Goal: Task Accomplishment & Management: Manage account settings

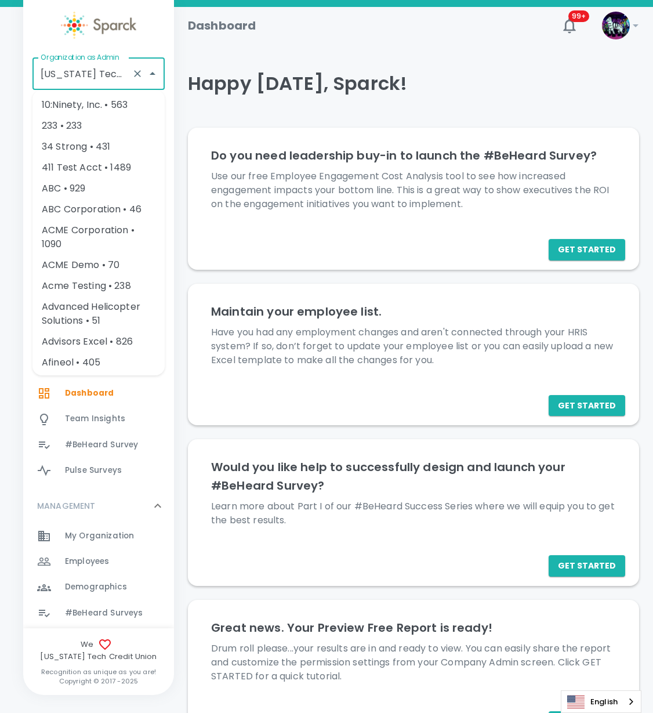
click at [103, 67] on input "[US_STATE] Tech Credit Union • 760" at bounding box center [82, 74] width 89 height 22
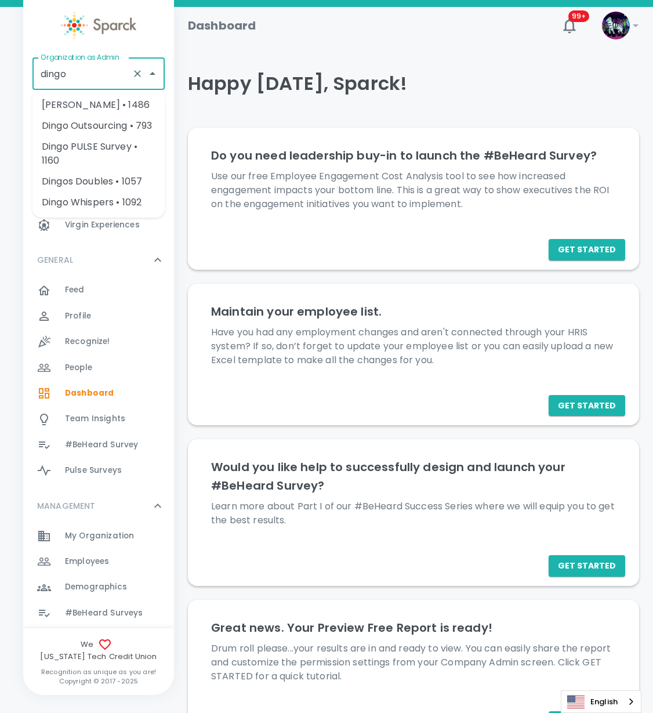
click at [74, 108] on li "[PERSON_NAME] • 1486" at bounding box center [98, 105] width 132 height 21
type input "[PERSON_NAME] • 1486"
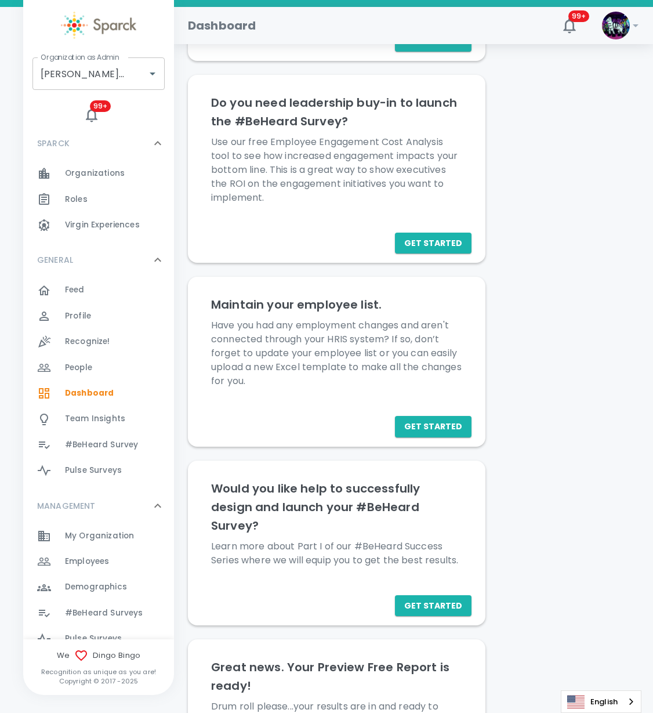
scroll to position [241, 0]
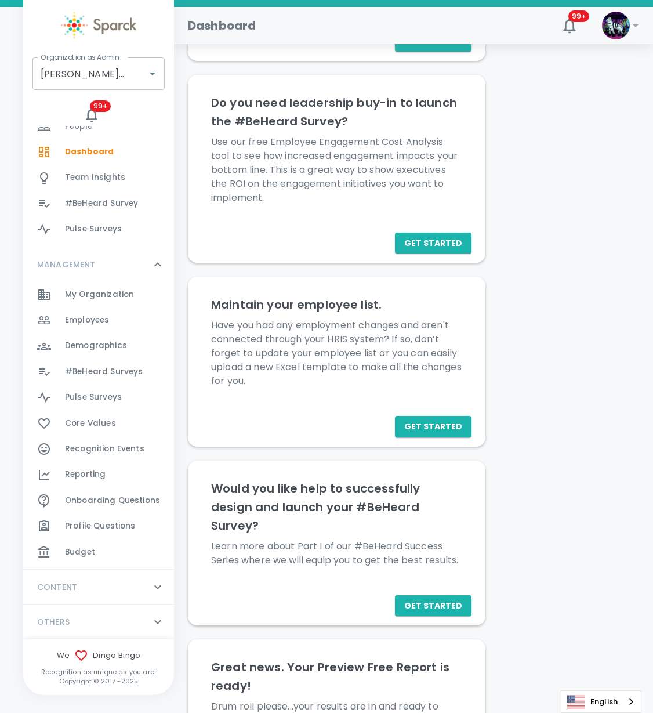
click at [77, 547] on span "Budget" at bounding box center [80, 553] width 30 height 12
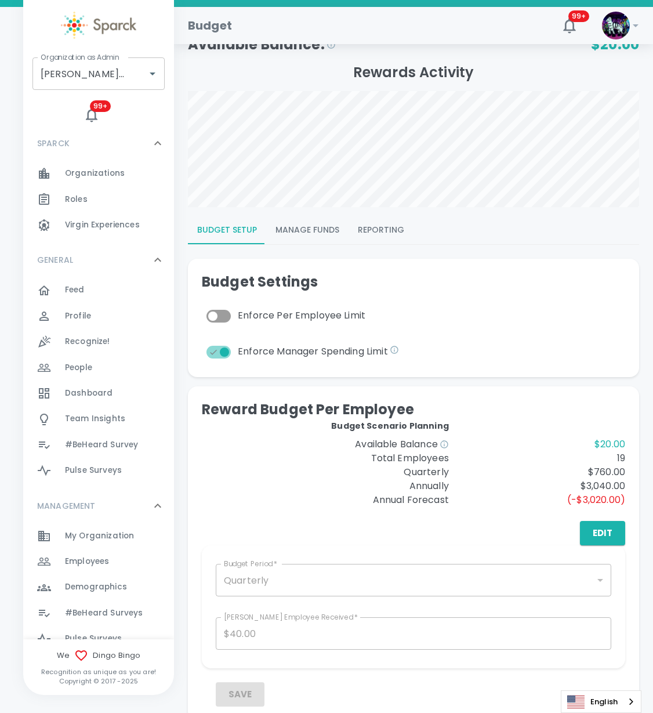
scroll to position [145, 0]
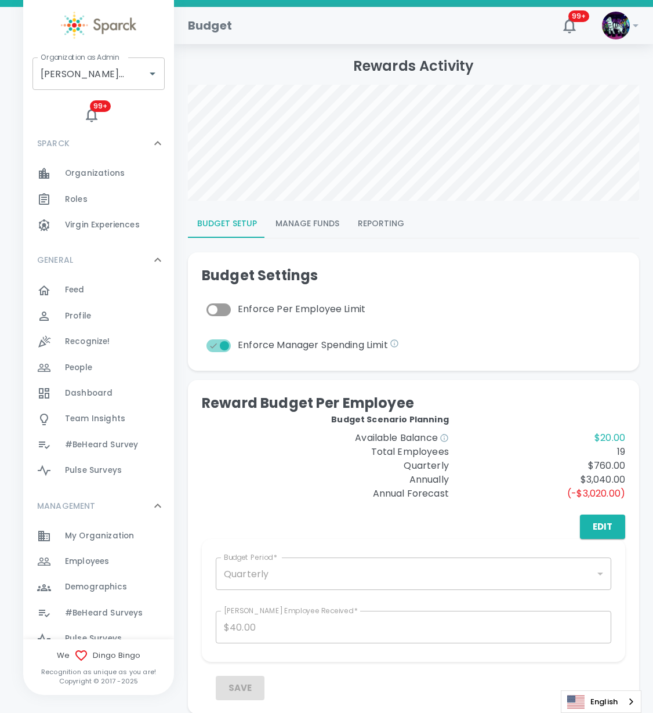
click at [311, 215] on button "Manage Funds" at bounding box center [307, 224] width 82 height 28
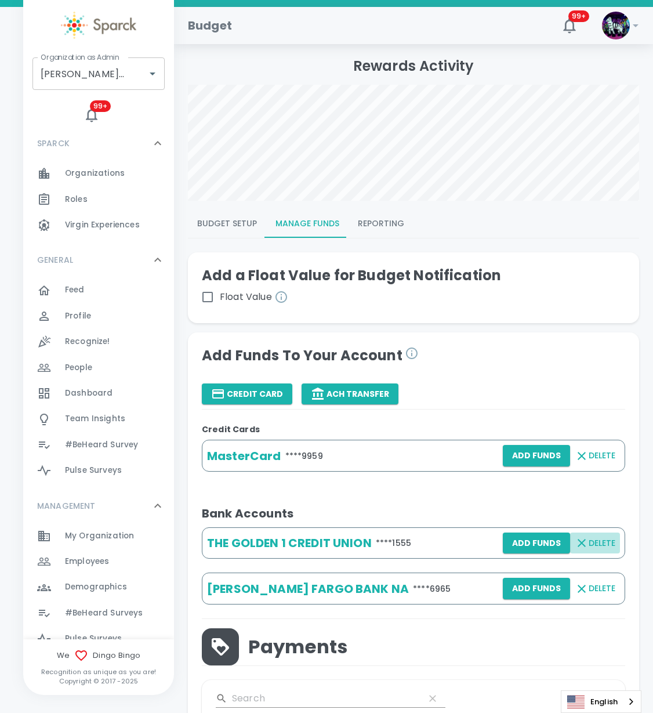
click at [593, 544] on span "Delete" at bounding box center [602, 543] width 27 height 15
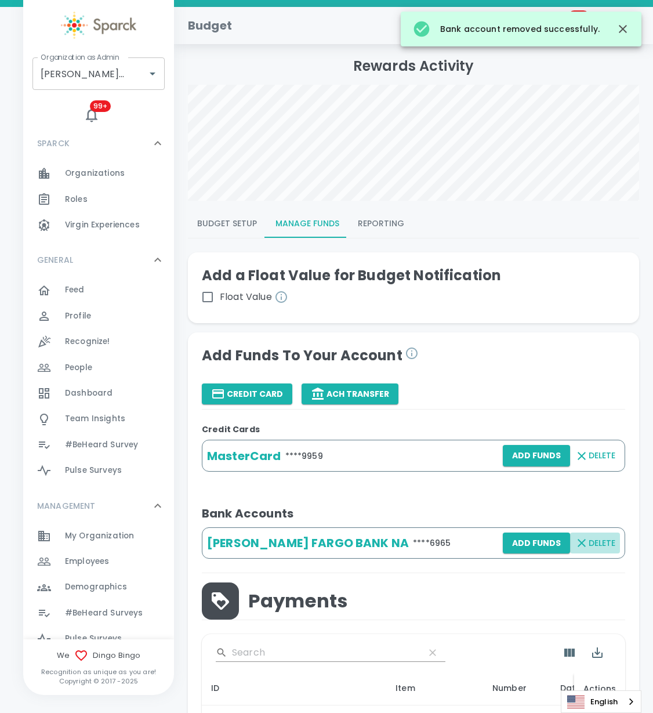
click at [592, 543] on span "Delete" at bounding box center [602, 543] width 27 height 15
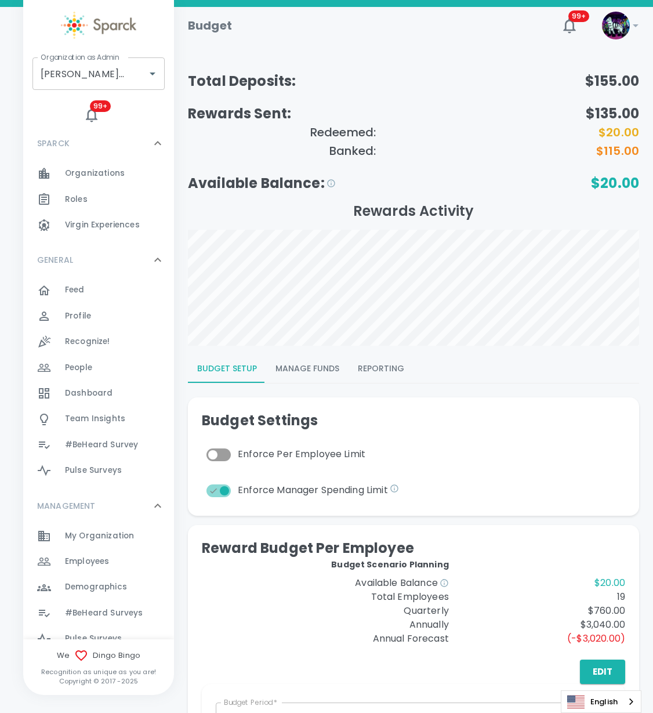
click at [292, 366] on button "Manage Funds" at bounding box center [307, 369] width 82 height 28
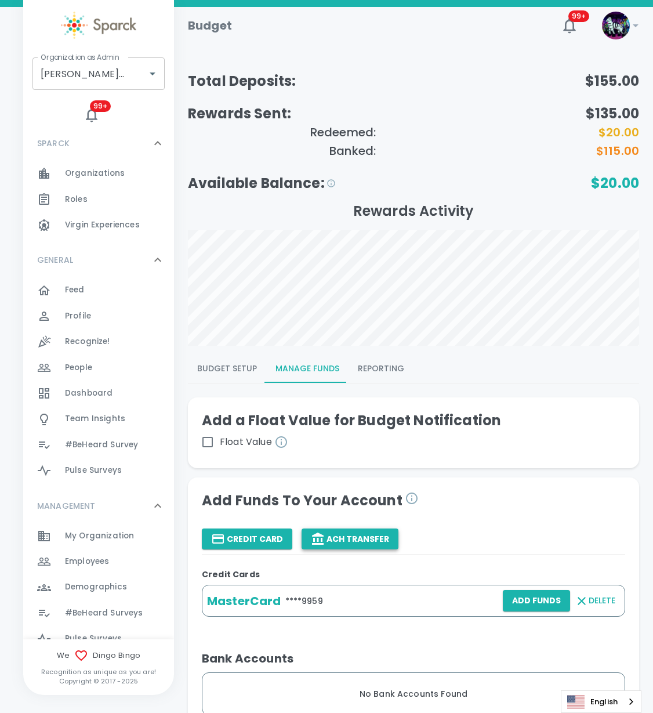
click at [317, 541] on icon "button" at bounding box center [318, 539] width 14 height 14
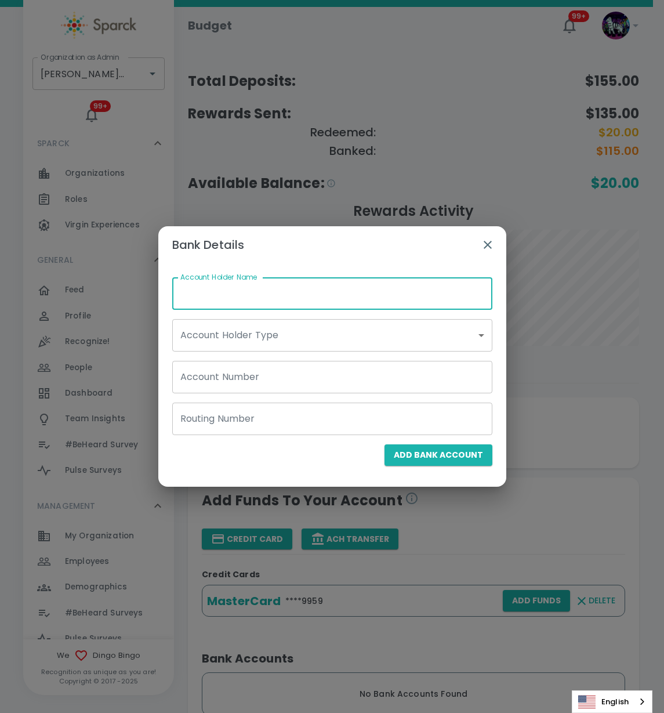
click at [262, 279] on input "Account Holder Name" at bounding box center [332, 293] width 320 height 32
type input "Ron Thornburg"
click at [261, 329] on body "Skip Navigation Budget 99+ ! Organization as Admin Dingo Bingo • 1486 Organizat…" at bounding box center [332, 682] width 664 height 1365
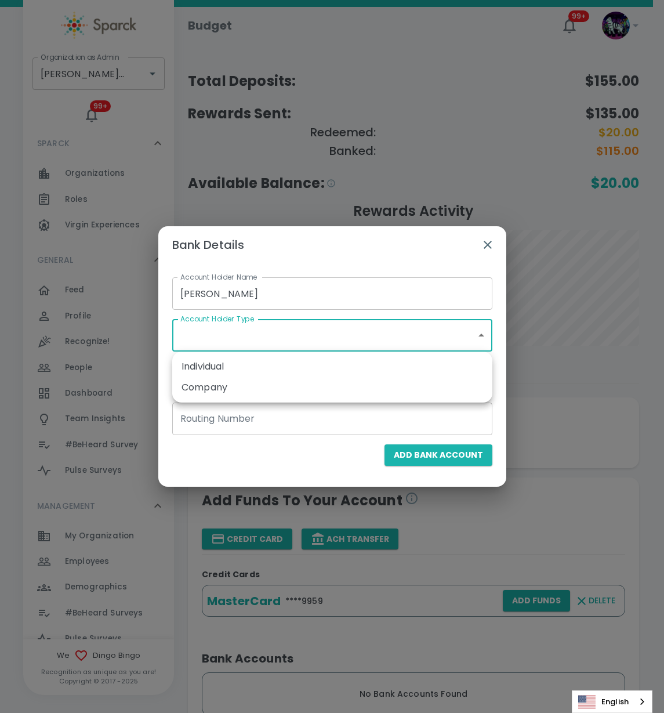
click at [218, 365] on li "Individual" at bounding box center [332, 366] width 320 height 21
type input "individual"
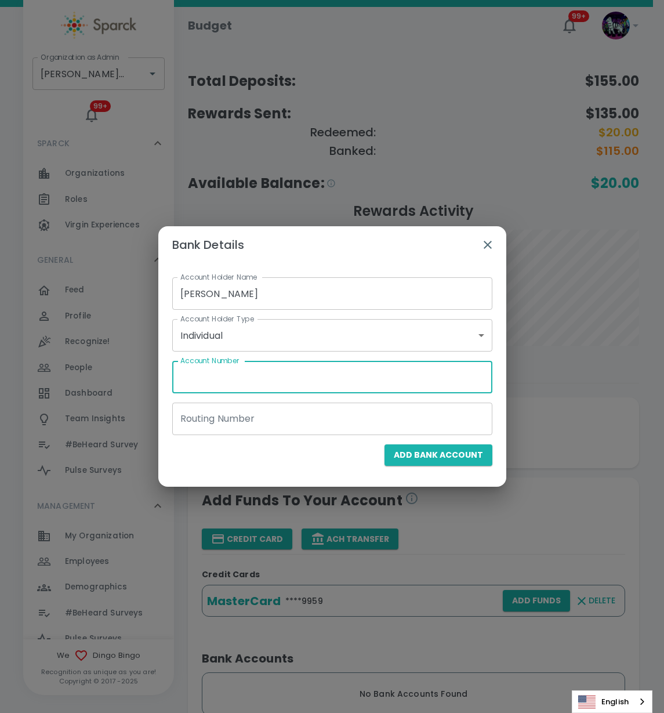
click at [202, 381] on input "Account Number" at bounding box center [332, 377] width 320 height 32
click at [239, 367] on div "Account Number Account Number" at bounding box center [332, 377] width 320 height 32
paste input "8441266965"
type input "8441266965"
click at [202, 414] on input "Routing Number" at bounding box center [332, 419] width 320 height 32
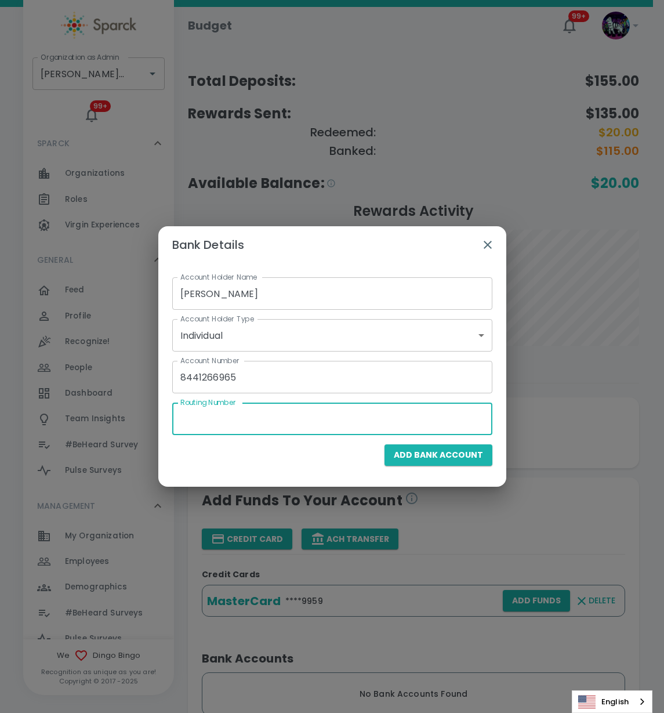
paste input "121042882"
type input "121042882"
click at [451, 450] on span "Add Bank Account" at bounding box center [438, 455] width 89 height 15
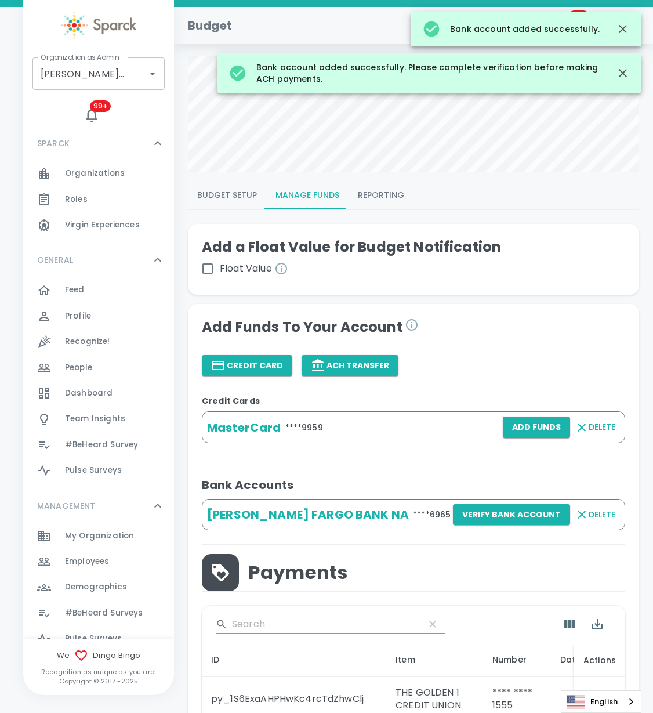
scroll to position [218, 0]
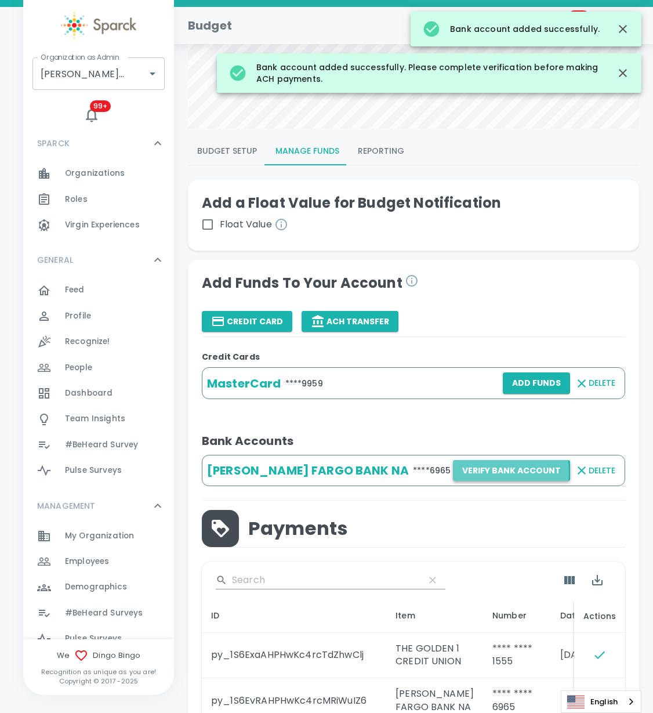
click at [486, 472] on button "Verify Bank Account" at bounding box center [511, 470] width 117 height 21
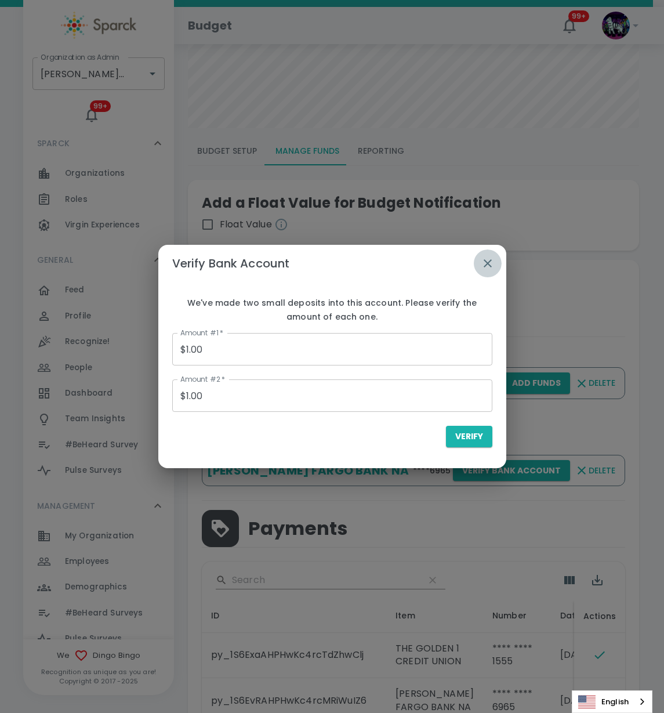
click at [483, 268] on icon "button" at bounding box center [488, 263] width 14 height 14
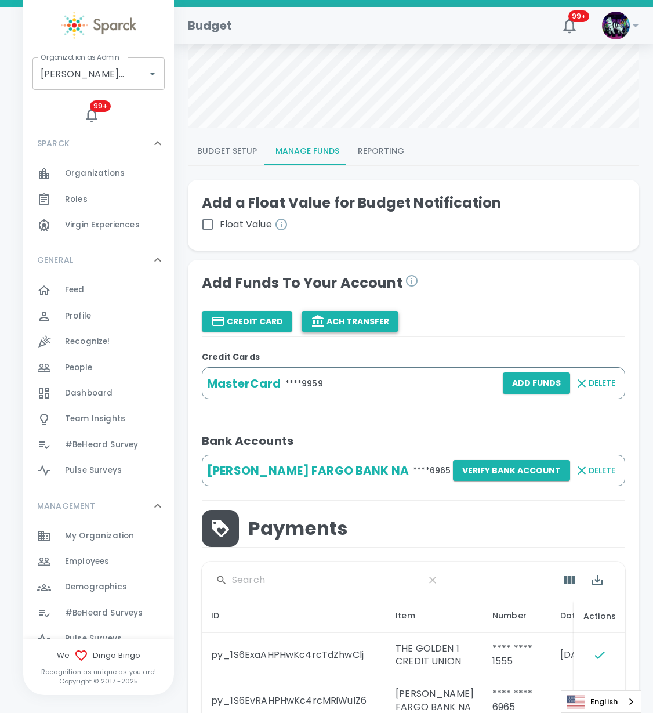
click at [336, 313] on button "ACH Transfer" at bounding box center [350, 321] width 97 height 21
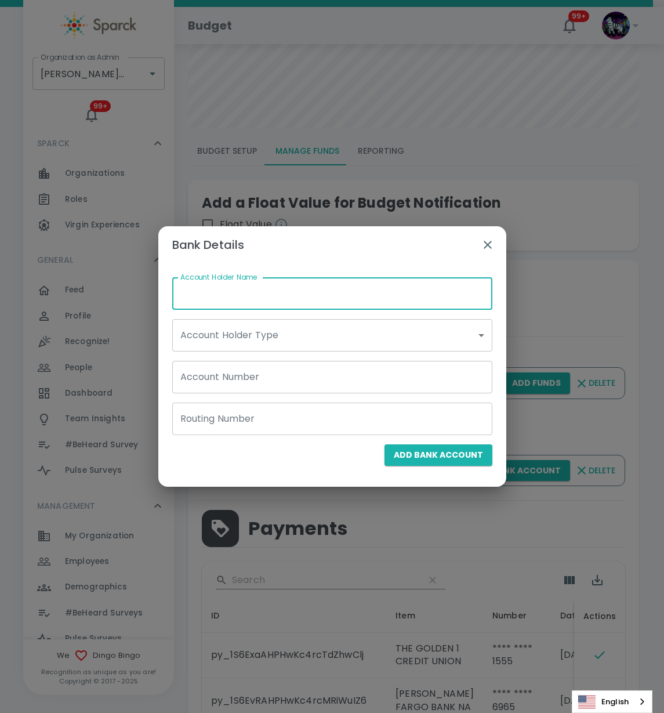
click at [295, 291] on input "Account Holder Name" at bounding box center [332, 293] width 320 height 32
type input "Ron Thornburg"
click at [220, 335] on body "Skip Navigation Budget 99+ ! Organization as Admin Dingo Bingo • 1486 Organizat…" at bounding box center [332, 459] width 664 height 1354
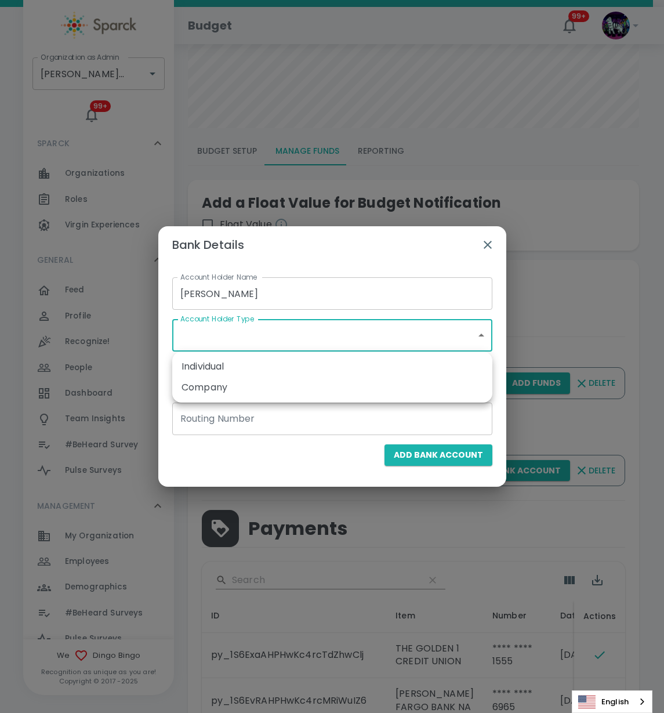
click at [205, 367] on li "Individual" at bounding box center [332, 366] width 320 height 21
type input "individual"
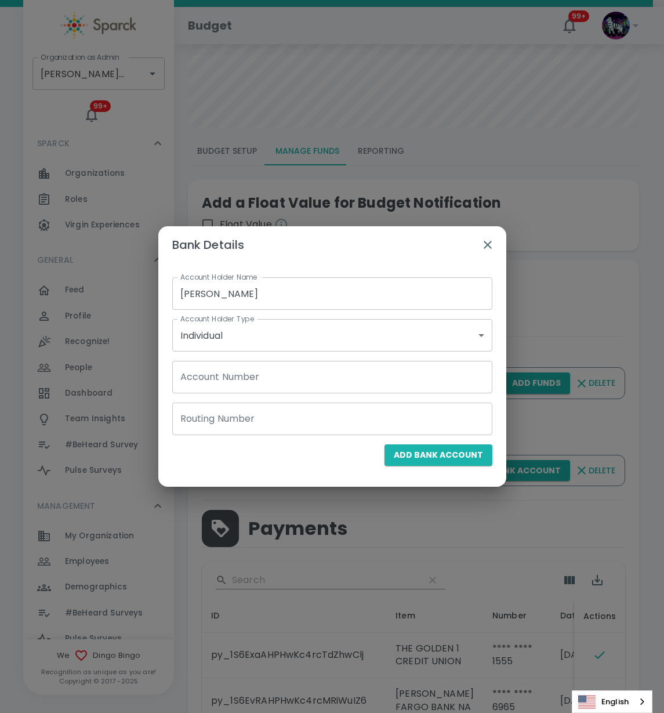
click at [198, 384] on input "Account Number" at bounding box center [332, 377] width 320 height 32
click at [227, 376] on input "7346155" at bounding box center [332, 377] width 320 height 32
type input "73461555"
click at [200, 417] on input "Routing Number" at bounding box center [332, 419] width 320 height 32
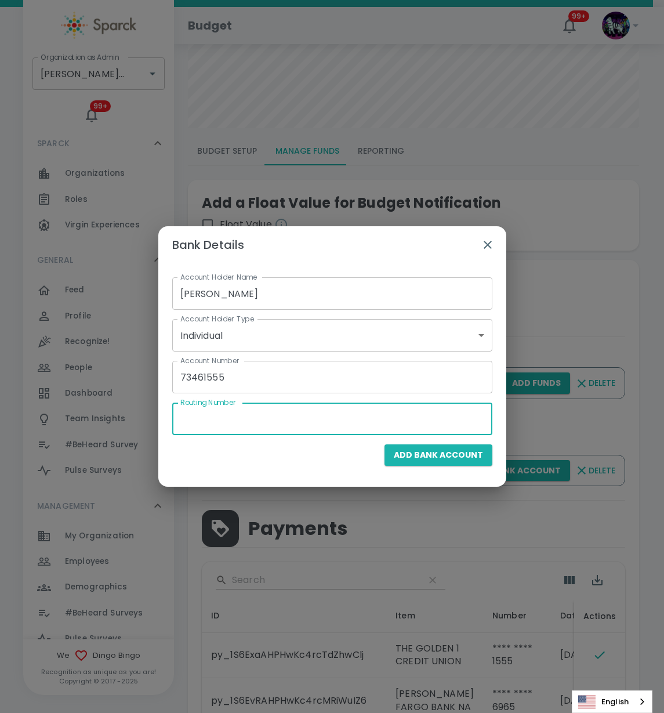
paste input "321175261"
type input "321175261"
click at [438, 449] on span "Add Bank Account" at bounding box center [438, 455] width 89 height 15
